Goal: Check status: Check status

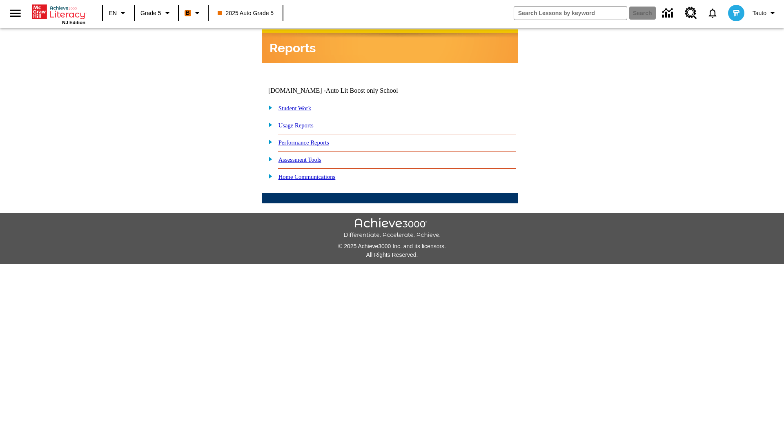
click at [313, 139] on link "Performance Reports" at bounding box center [304, 142] width 51 height 7
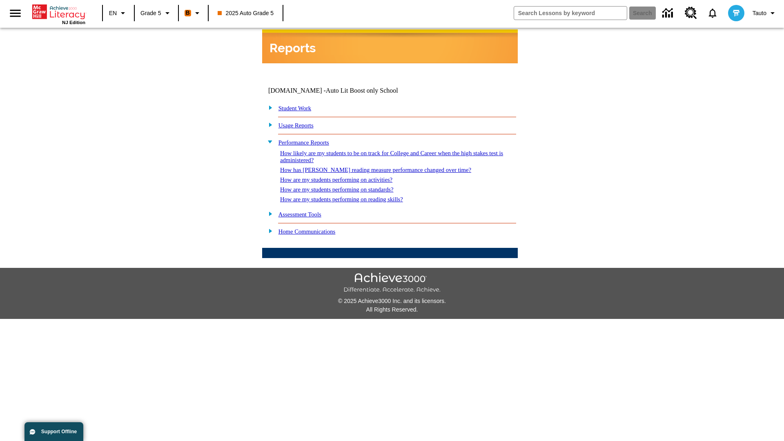
click at [371, 167] on link "How has [PERSON_NAME] reading measure performance changed over time?" at bounding box center [375, 170] width 191 height 7
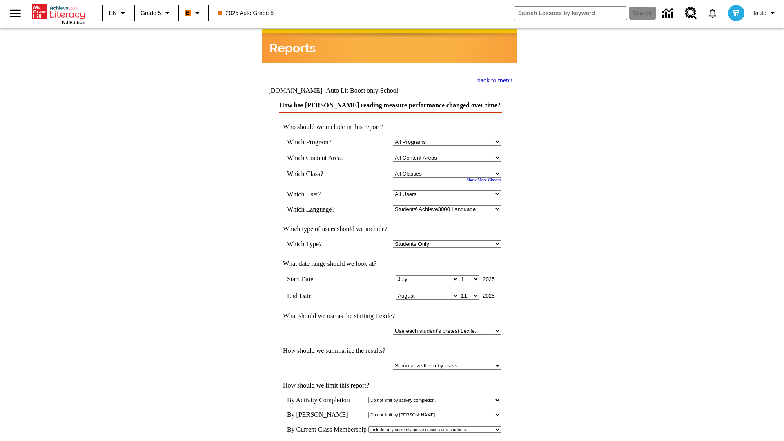
click at [448, 170] on select "Select a Class: All Classes 2025 Auto Grade 5 OL 2025 Auto Grade 6" at bounding box center [447, 174] width 108 height 8
select select "11133131"
click at [448, 190] on select "All Users Cat, Sautoen Cat, Sautoes Cat, Sautoss Donotlogin, Sautoen Twoschools…" at bounding box center [447, 194] width 108 height 8
select select "21437107"
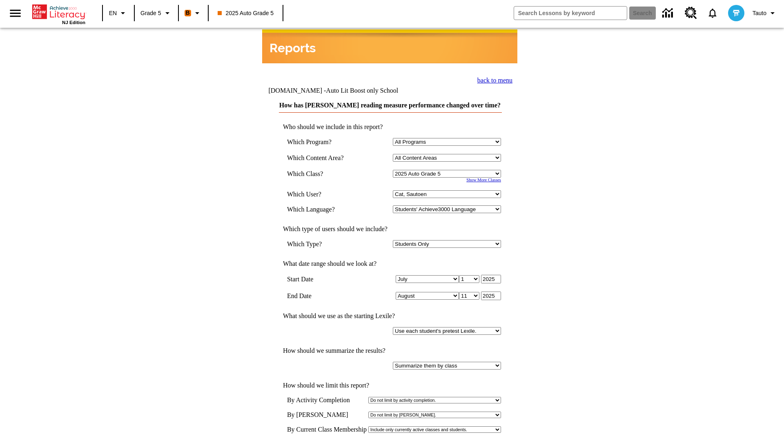
scroll to position [4, 0]
